Goal: Information Seeking & Learning: Learn about a topic

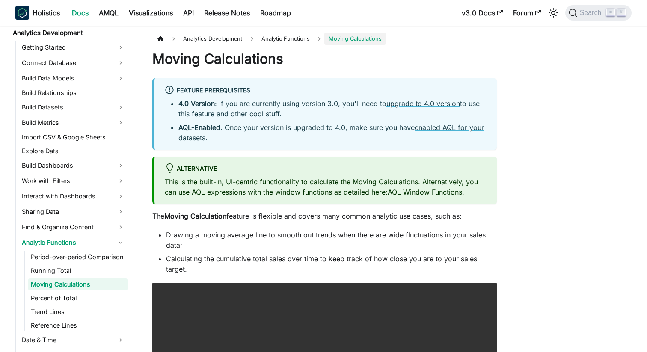
scroll to position [136, 0]
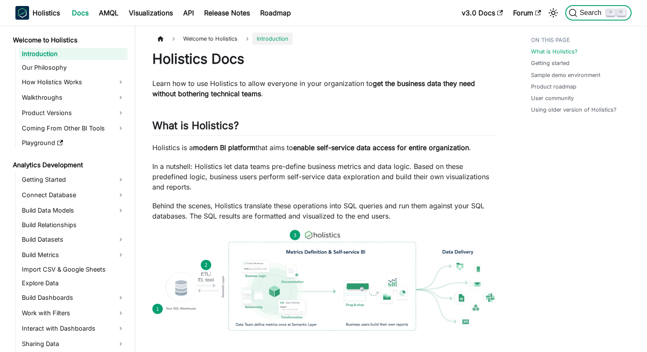
click at [598, 14] on span "Search" at bounding box center [592, 13] width 30 height 8
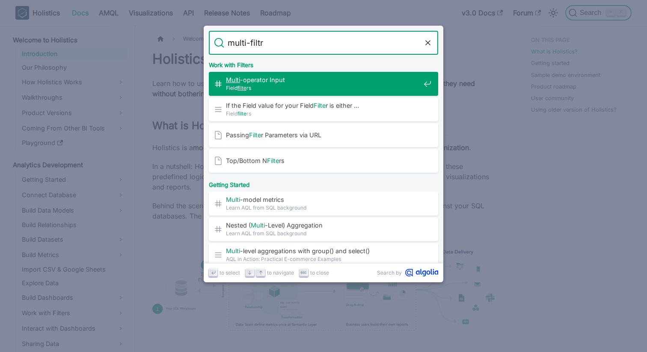
type input "multi-filtrr"
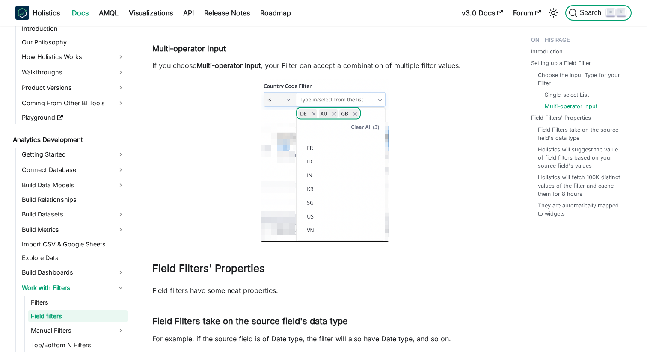
scroll to position [33, 0]
